Goal: Entertainment & Leisure: Consume media (video, audio)

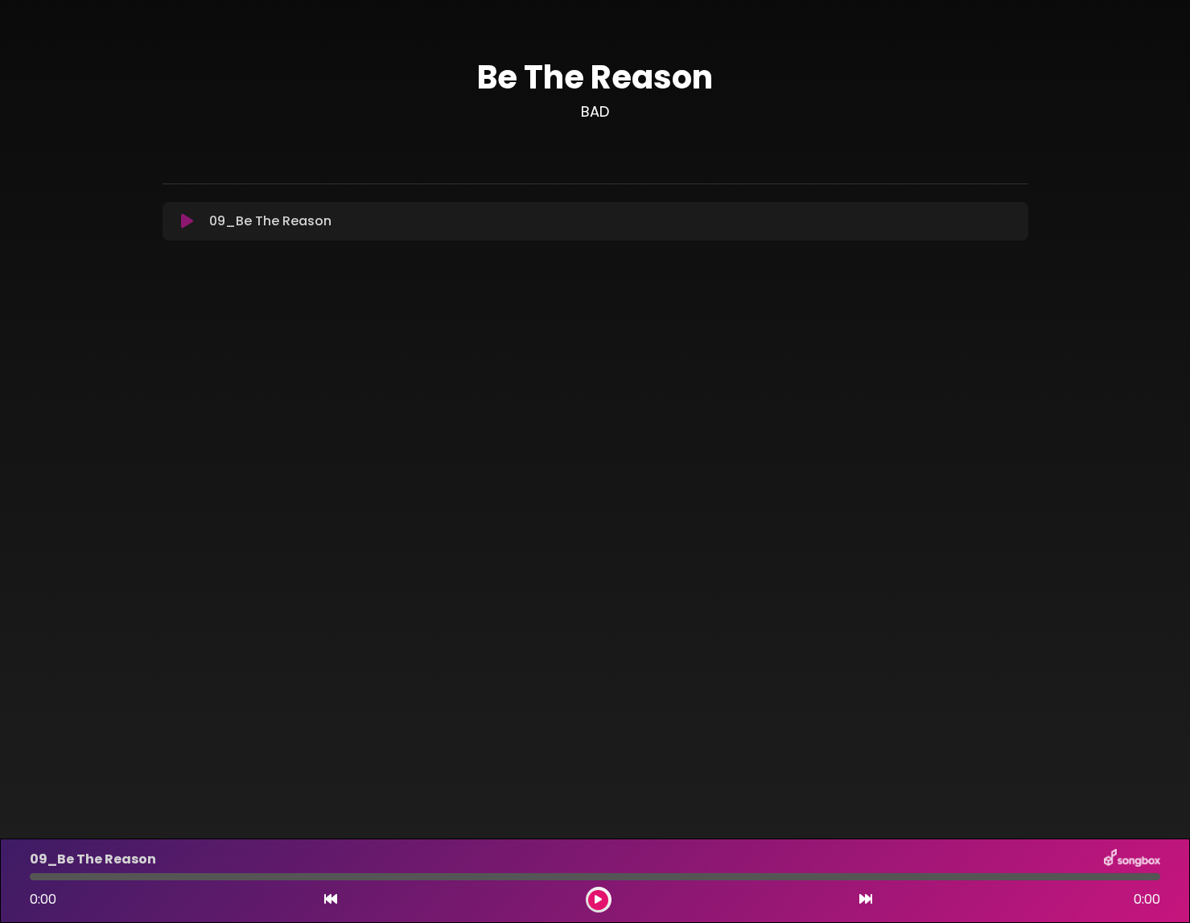
drag, startPoint x: 613, startPoint y: 306, endPoint x: 379, endPoint y: 195, distance: 259.1
click at [607, 302] on div "Be The Reason BAD" at bounding box center [595, 153] width 1190 height 307
click at [190, 227] on icon at bounding box center [187, 221] width 12 height 16
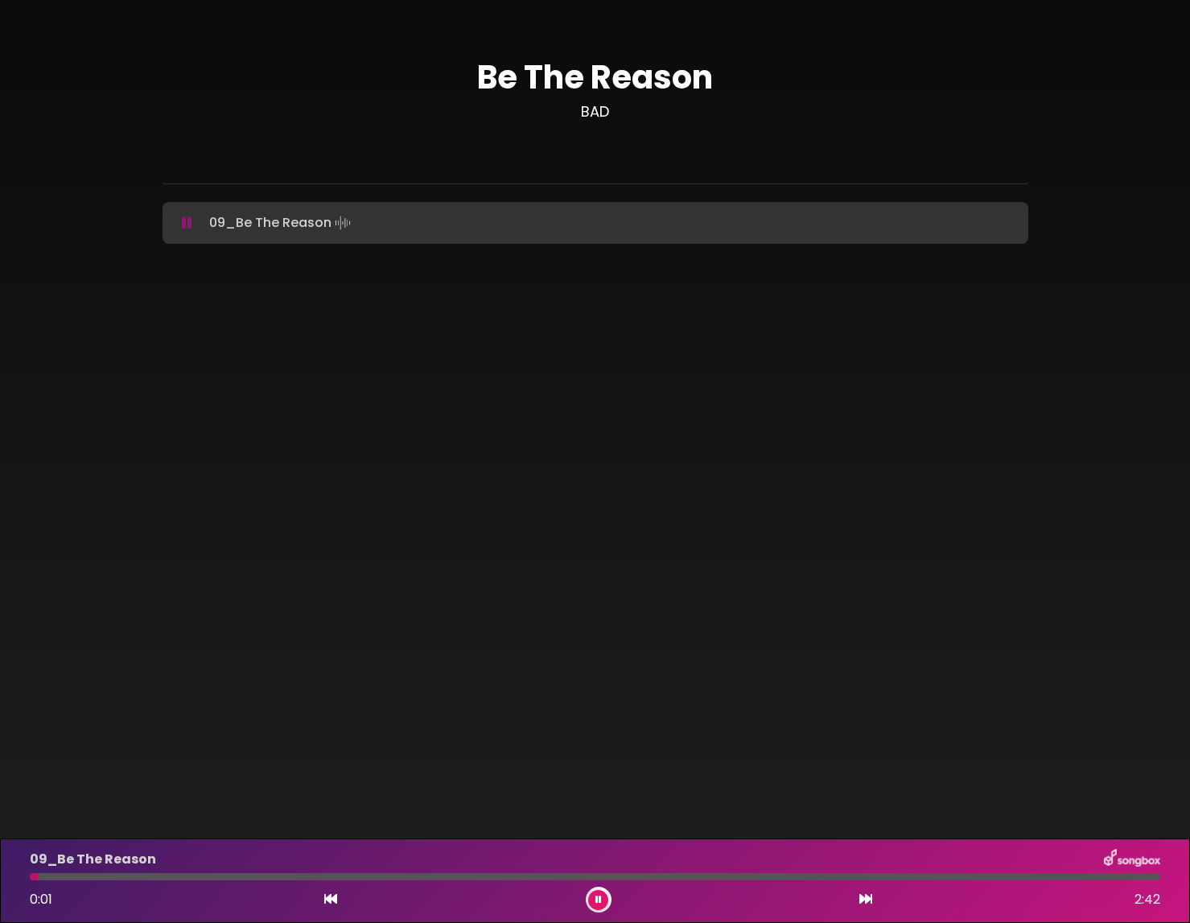
click at [193, 219] on button at bounding box center [187, 223] width 31 height 16
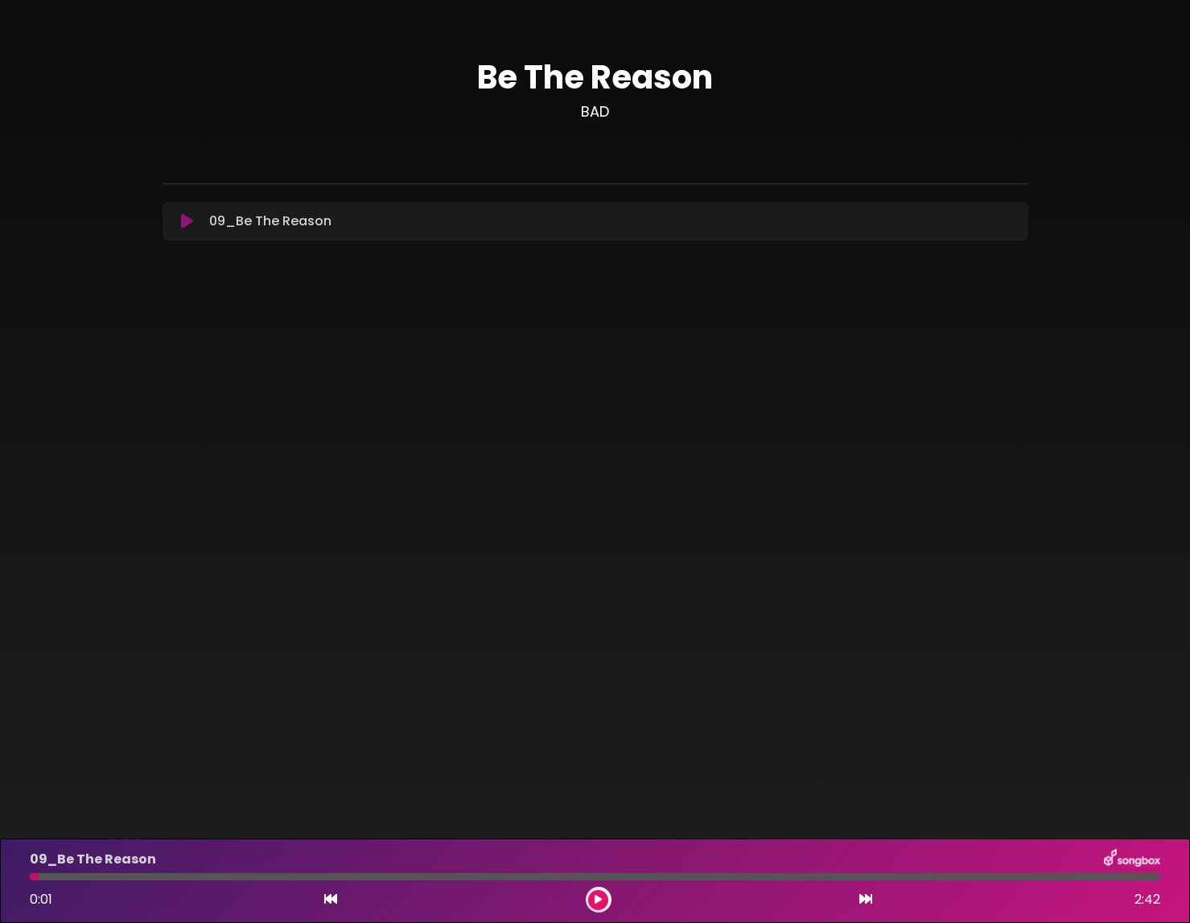
click at [191, 224] on icon at bounding box center [187, 221] width 12 height 16
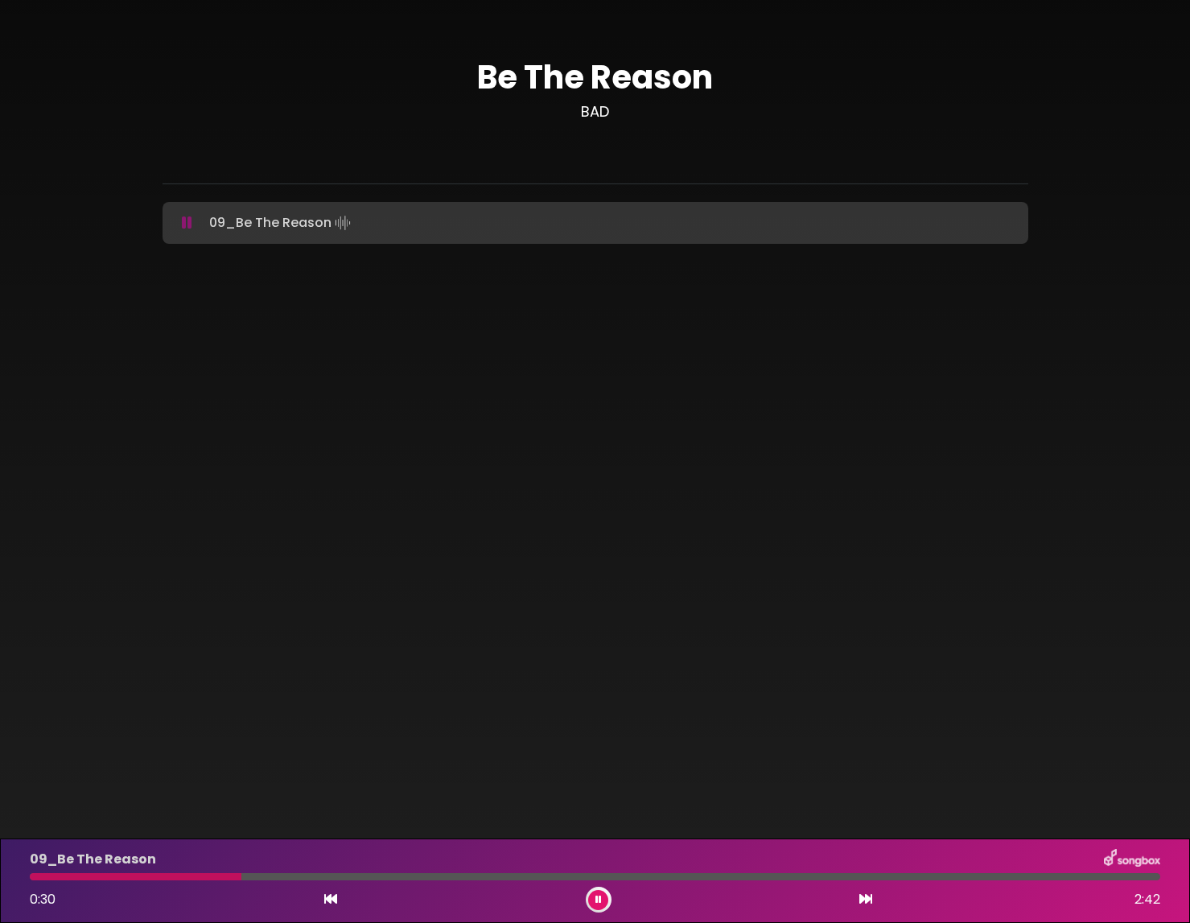
click at [467, 875] on div at bounding box center [595, 876] width 1130 height 7
click at [676, 879] on div at bounding box center [595, 876] width 1130 height 7
click at [926, 878] on div at bounding box center [595, 876] width 1130 height 7
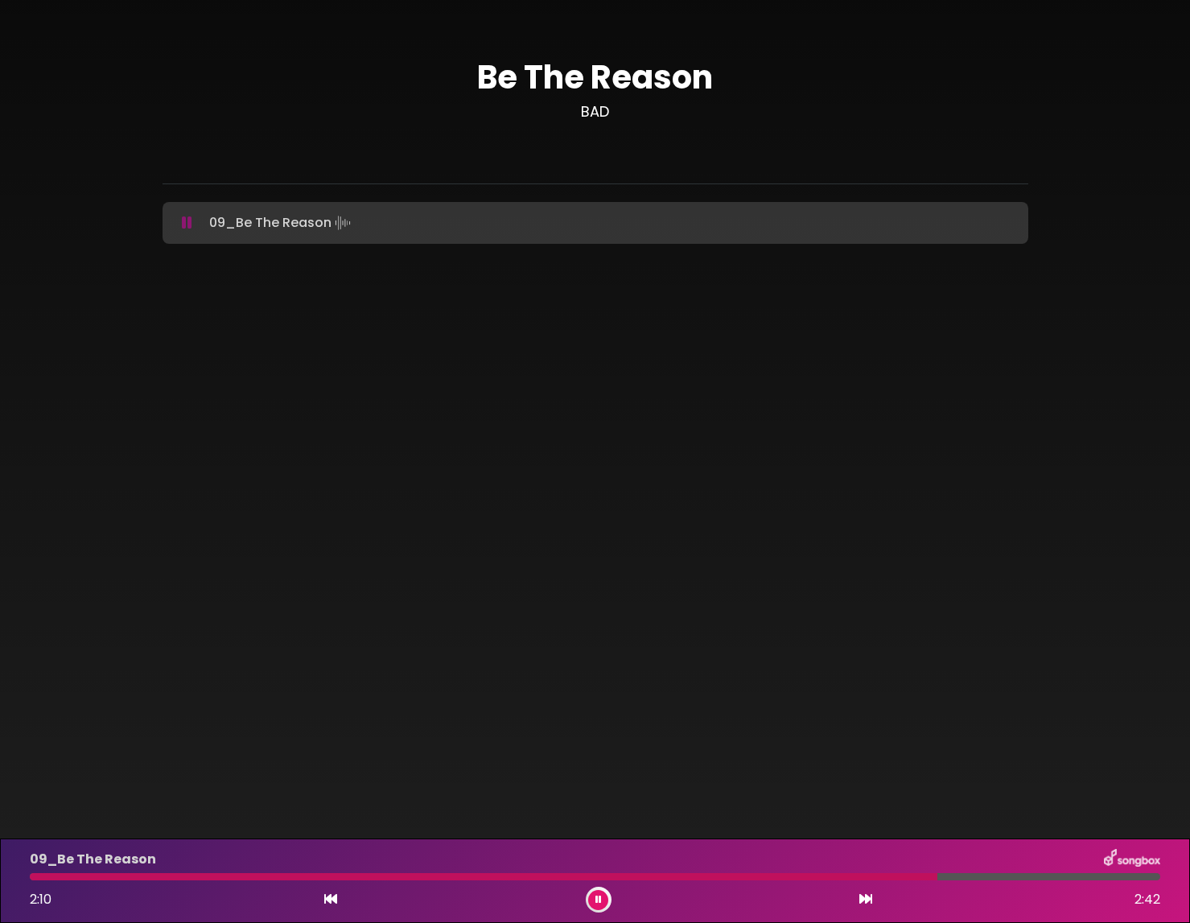
click at [188, 223] on icon at bounding box center [187, 223] width 10 height 16
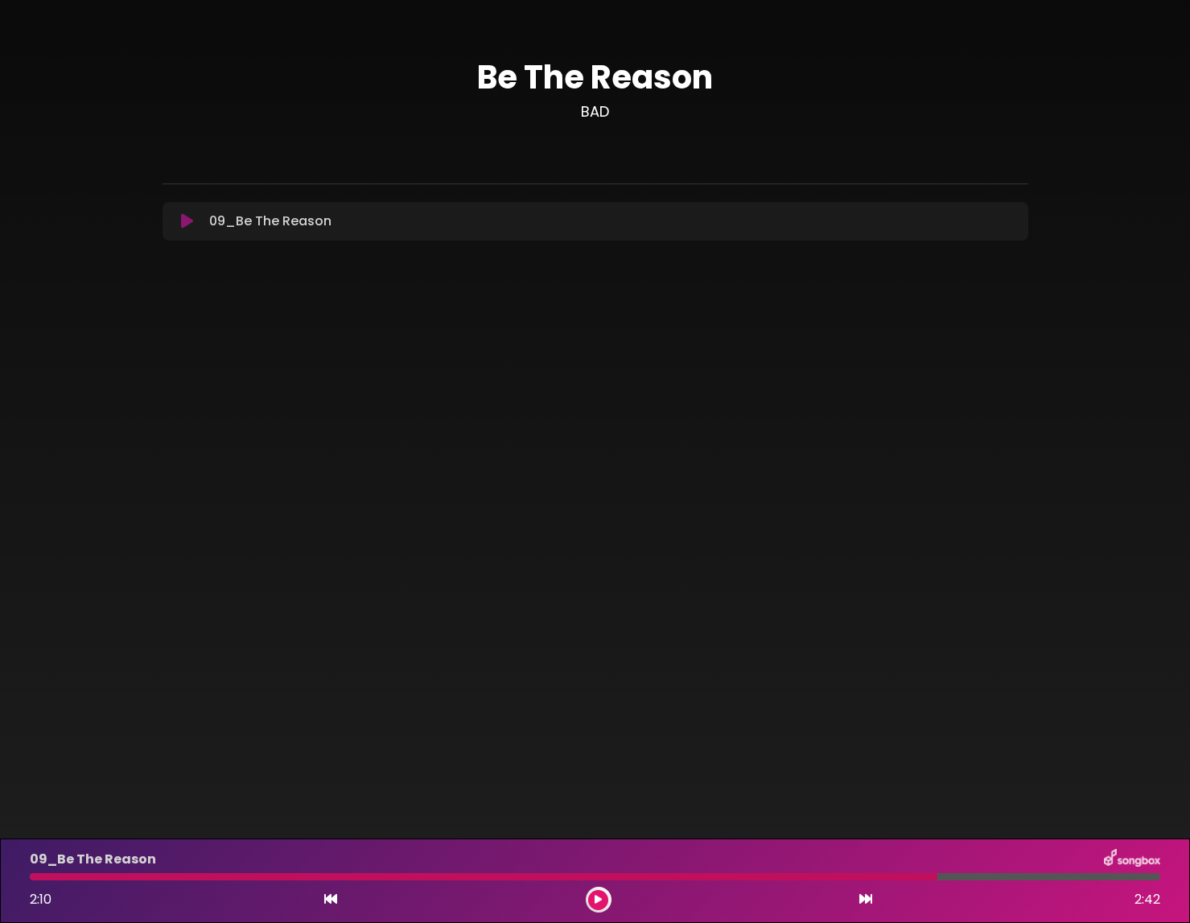
click at [191, 216] on icon at bounding box center [187, 221] width 12 height 16
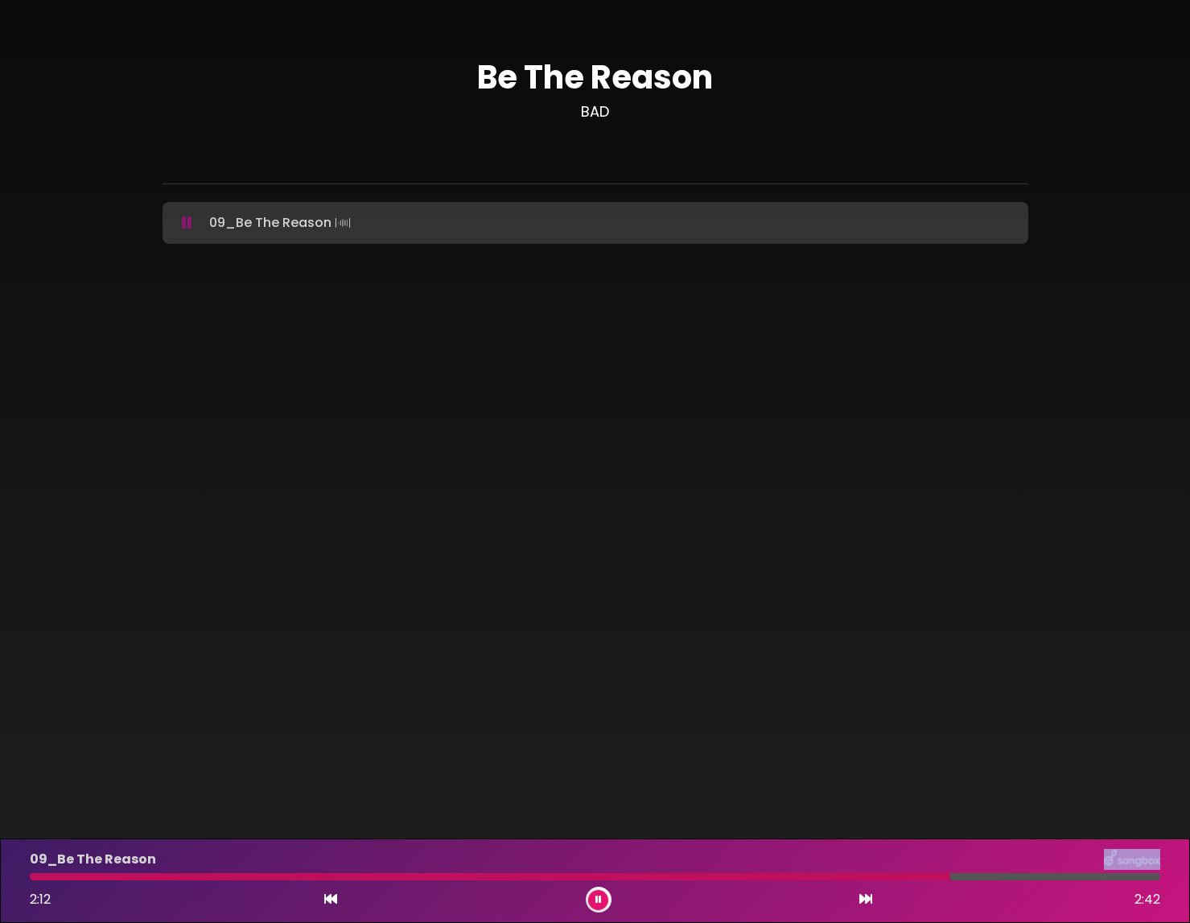
drag, startPoint x: 358, startPoint y: 876, endPoint x: 247, endPoint y: 874, distance: 111.1
click at [247, 874] on div "09_Be The Reason 2:12 2:42" at bounding box center [595, 881] width 1150 height 64
drag, startPoint x: 231, startPoint y: 872, endPoint x: 197, endPoint y: 873, distance: 33.8
click at [197, 873] on div "09_Be The Reason 2:12 2:42" at bounding box center [595, 881] width 1150 height 64
click at [208, 880] on div "09_Be The Reason 2:13 2:42" at bounding box center [595, 881] width 1150 height 64
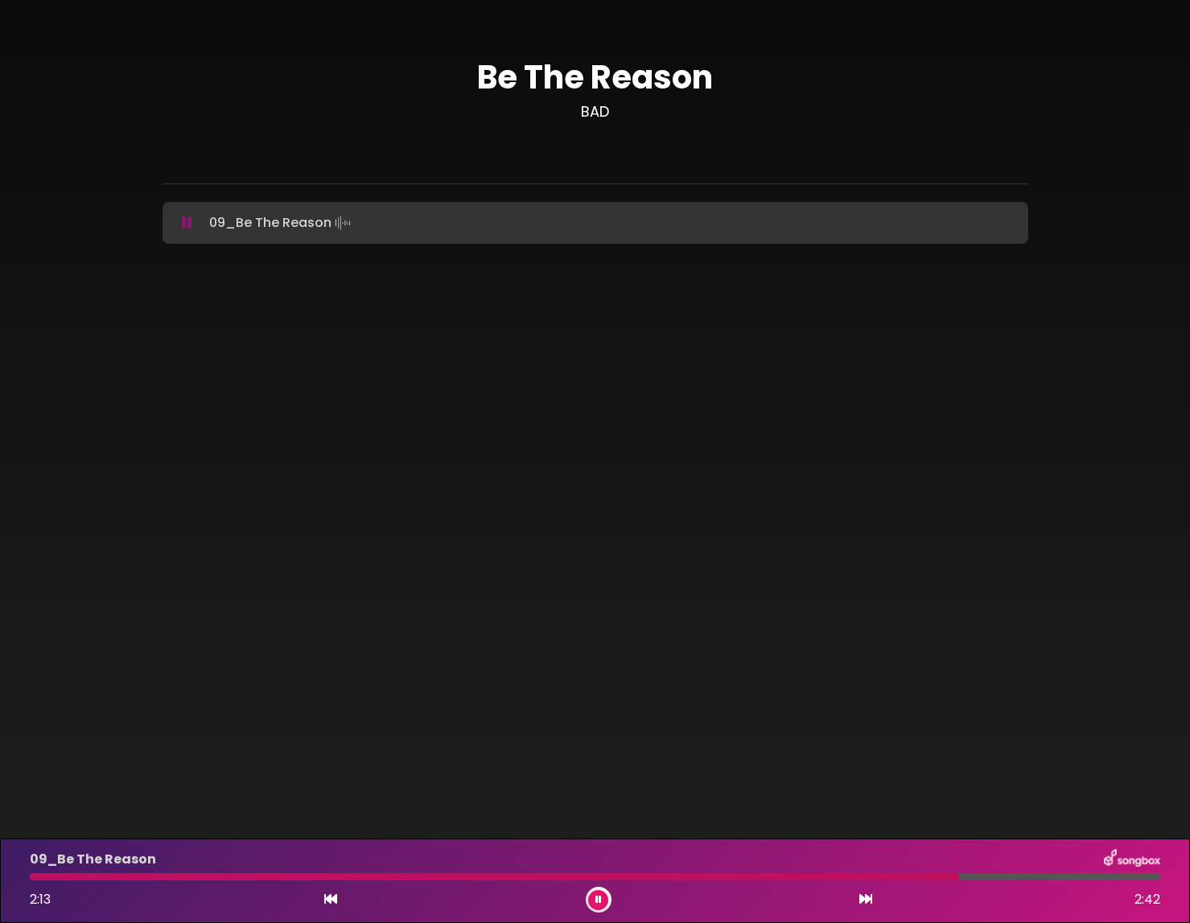
click at [203, 876] on div at bounding box center [494, 876] width 929 height 7
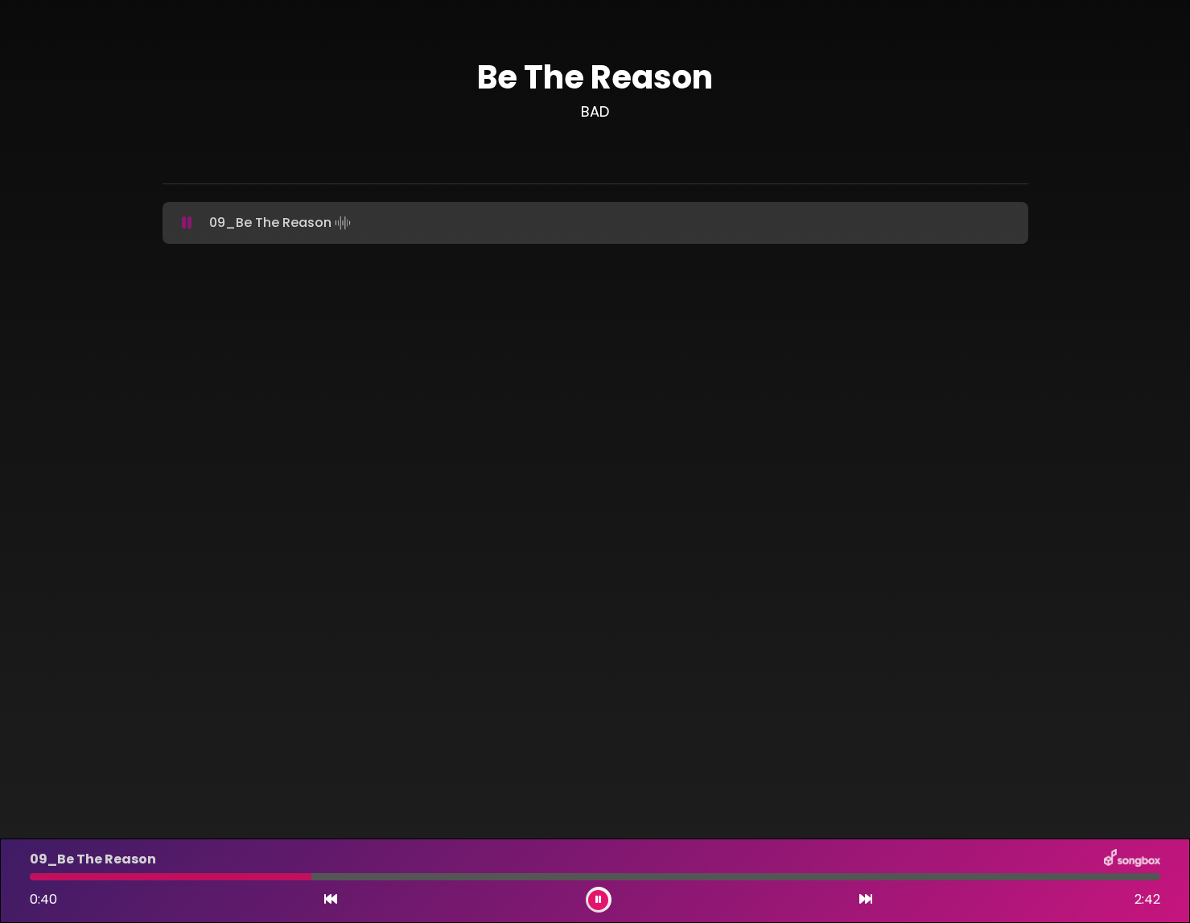
click at [188, 224] on icon at bounding box center [187, 223] width 10 height 16
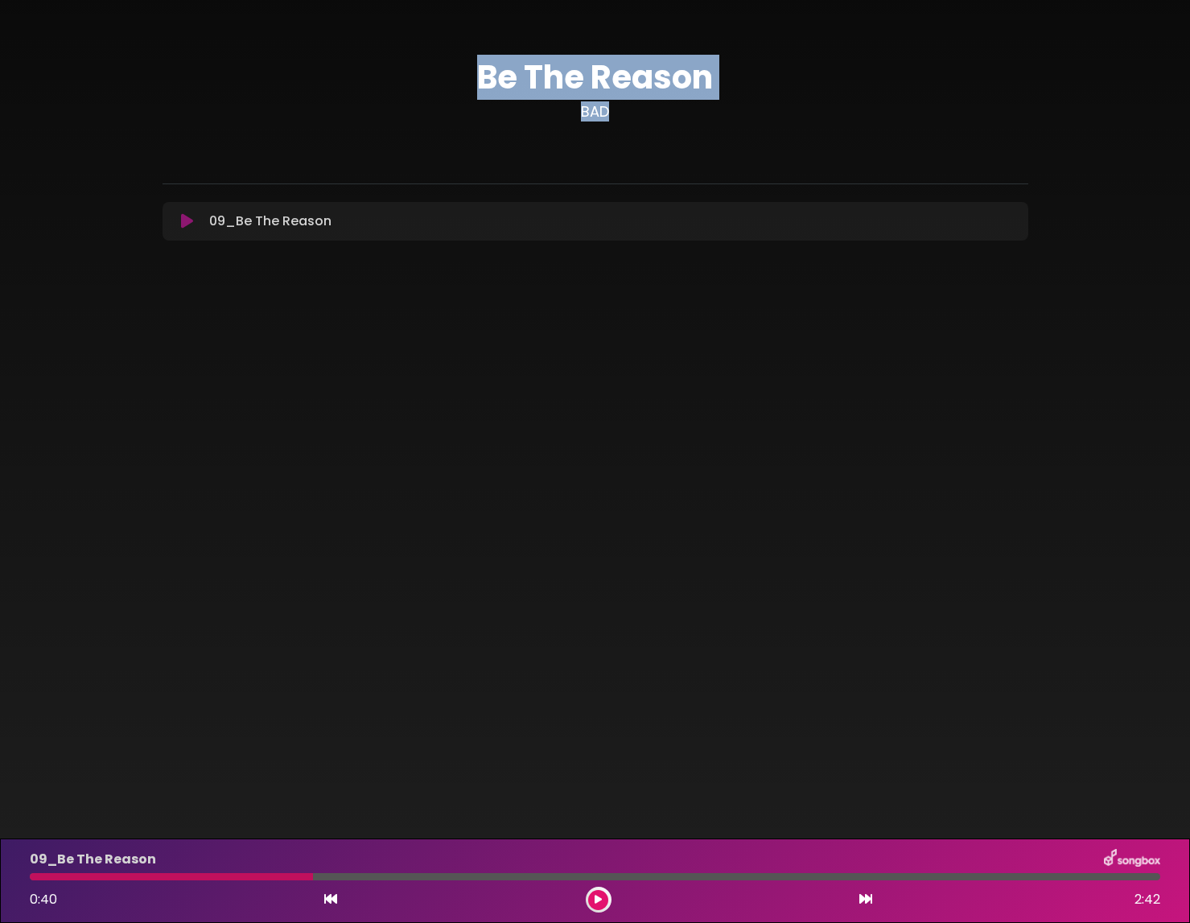
drag, startPoint x: 703, startPoint y: 35, endPoint x: 934, endPoint y: 48, distance: 231.3
click at [868, 104] on div "Be The Reason BAD" at bounding box center [596, 143] width 866 height 249
